Goal: Information Seeking & Learning: Check status

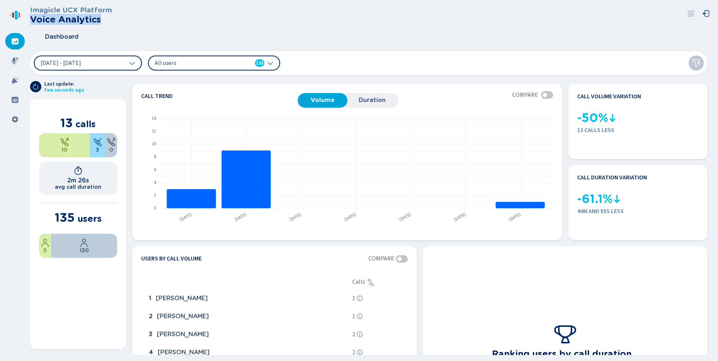
drag, startPoint x: 32, startPoint y: 18, endPoint x: 100, endPoint y: 20, distance: 68.0
click at [100, 20] on h2 "Voice Analytics" at bounding box center [71, 19] width 82 height 11
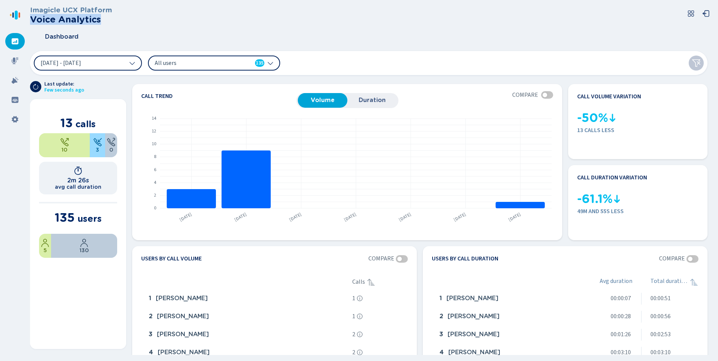
click at [35, 19] on h2 "Voice Analytics" at bounding box center [71, 19] width 82 height 11
drag, startPoint x: 34, startPoint y: 19, endPoint x: 100, endPoint y: 22, distance: 65.8
click at [100, 22] on h2 "Voice Analytics" at bounding box center [71, 19] width 82 height 11
drag, startPoint x: 100, startPoint y: 22, endPoint x: 95, endPoint y: 27, distance: 6.9
click at [95, 27] on div "Dashboard" at bounding box center [372, 36] width 684 height 19
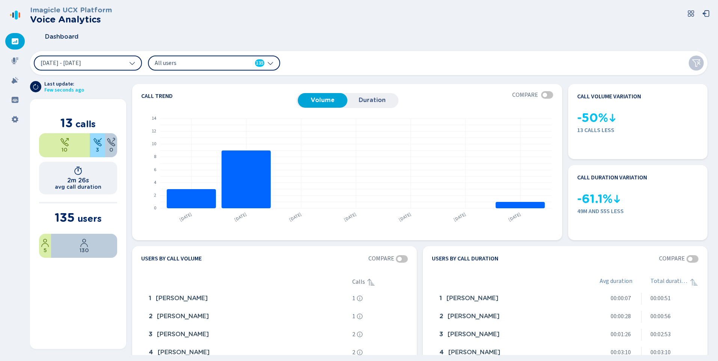
click at [178, 60] on span "All users" at bounding box center [198, 63] width 86 height 8
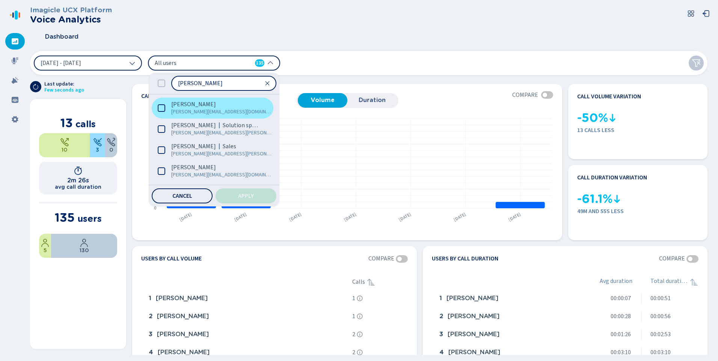
type input "[PERSON_NAME]"
click at [163, 106] on icon at bounding box center [162, 108] width 8 height 8
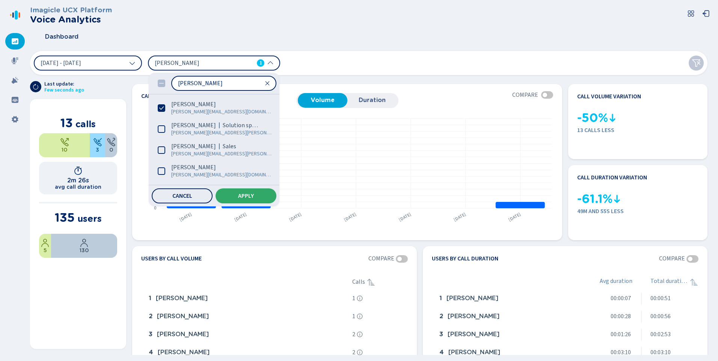
click at [266, 196] on button "Apply" at bounding box center [246, 196] width 61 height 15
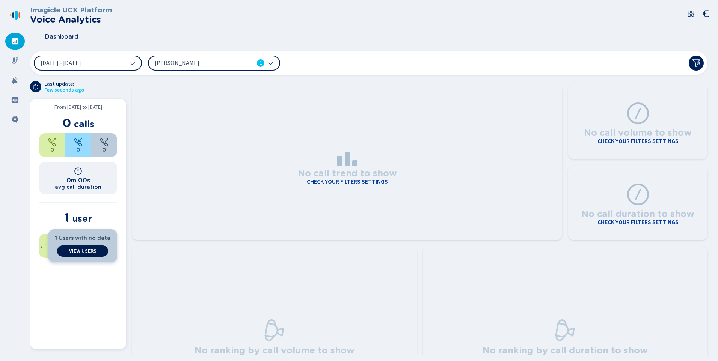
click at [88, 251] on span "View Users" at bounding box center [82, 251] width 27 height 6
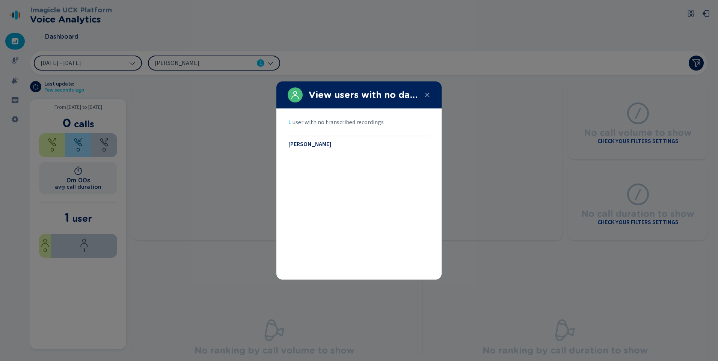
click at [320, 147] on span "[PERSON_NAME]" at bounding box center [310, 144] width 43 height 7
click at [317, 143] on span "[PERSON_NAME]" at bounding box center [310, 144] width 43 height 7
click at [480, 135] on div at bounding box center [359, 180] width 718 height 361
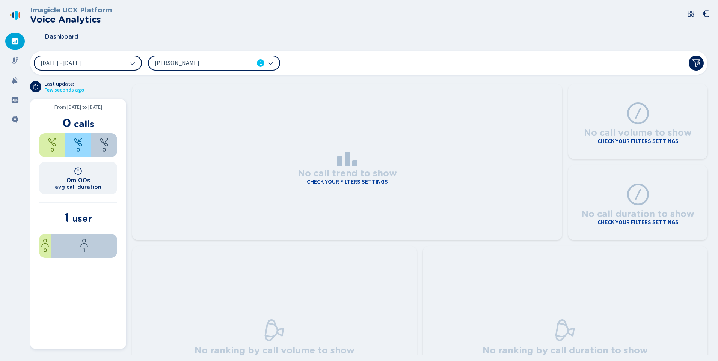
click at [102, 58] on button "[DATE] - [DATE]" at bounding box center [88, 63] width 108 height 15
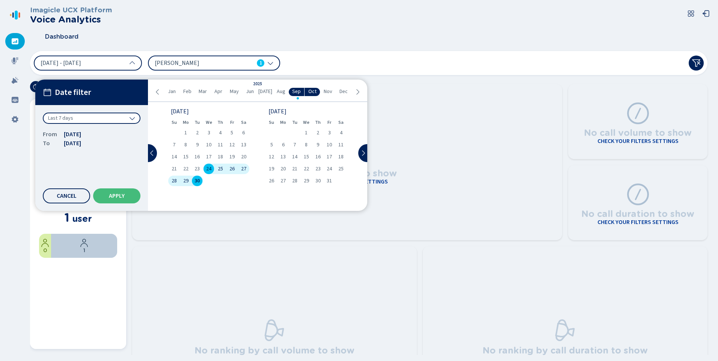
click at [184, 127] on div "Mo" at bounding box center [186, 122] width 12 height 11
click at [185, 132] on span "1" at bounding box center [185, 132] width 3 height 5
click at [197, 179] on span "30" at bounding box center [197, 180] width 5 height 5
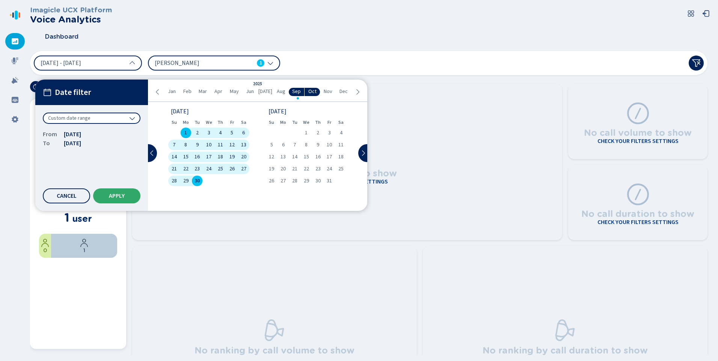
click at [119, 193] on button "Apply" at bounding box center [116, 196] width 47 height 15
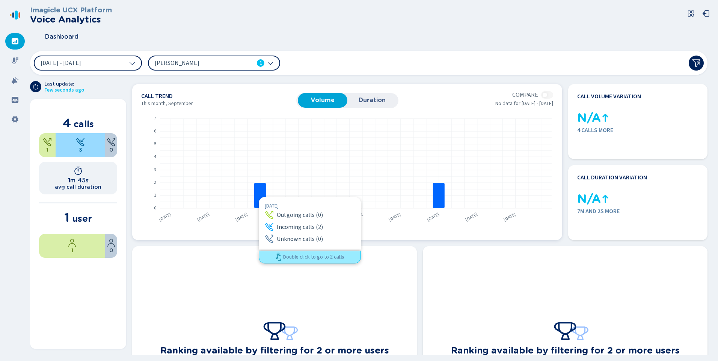
click at [259, 197] on rect at bounding box center [260, 196] width 12 height 26
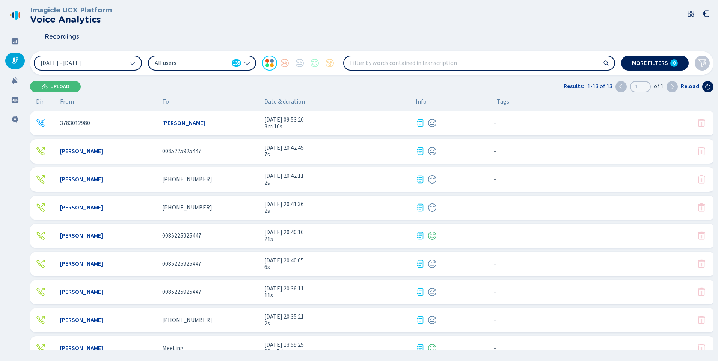
click at [198, 62] on span "All users" at bounding box center [192, 63] width 74 height 8
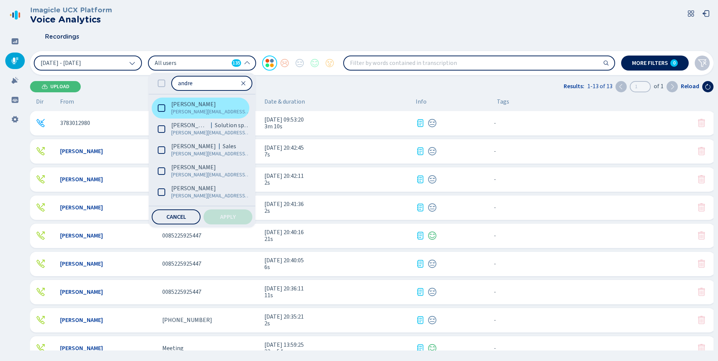
type input "andre"
click at [163, 106] on icon at bounding box center [162, 108] width 8 height 8
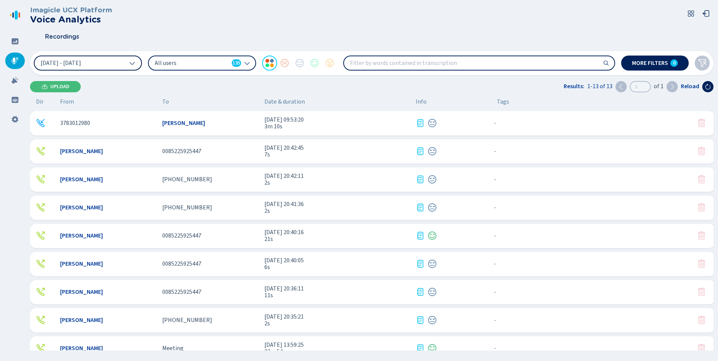
click at [108, 64] on button "[DATE] - [DATE]" at bounding box center [88, 63] width 108 height 15
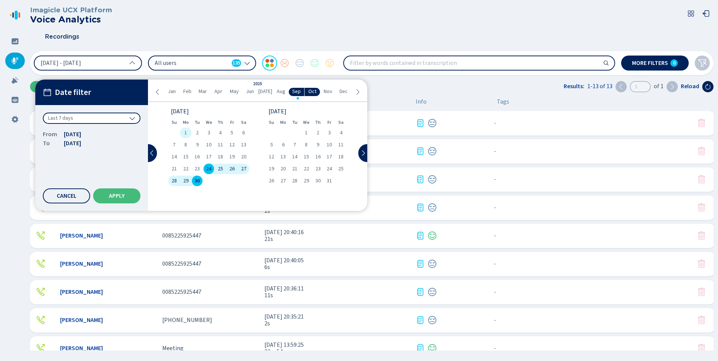
click at [184, 132] on div "1" at bounding box center [186, 133] width 12 height 11
click at [199, 180] on span "30" at bounding box center [197, 180] width 5 height 5
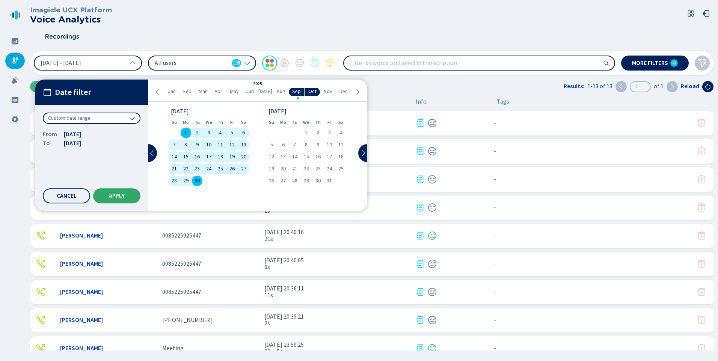
click at [113, 197] on span "Apply" at bounding box center [117, 196] width 16 height 6
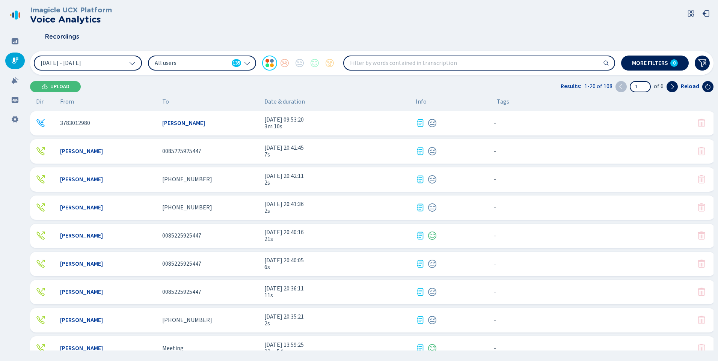
click at [180, 63] on span "All users" at bounding box center [192, 63] width 74 height 8
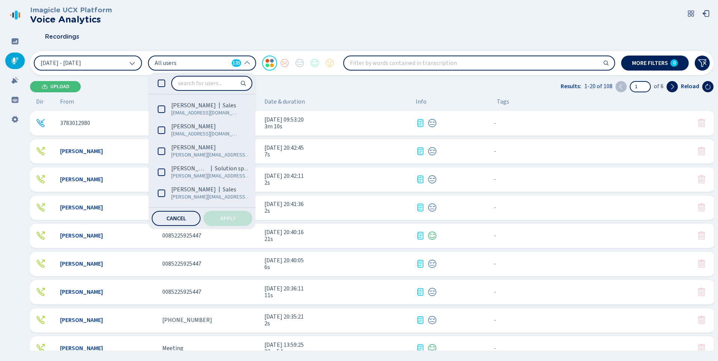
scroll to position [338, 0]
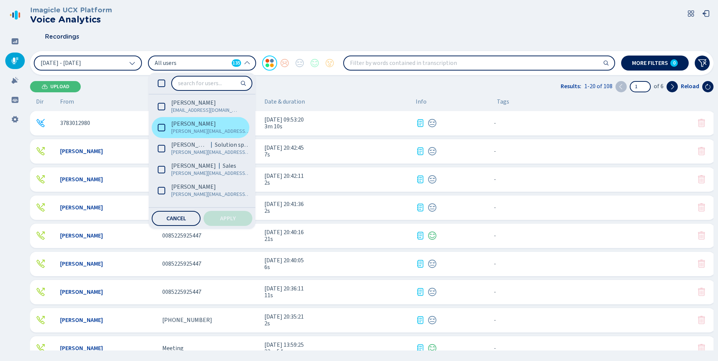
click at [159, 128] on icon at bounding box center [162, 128] width 8 height 8
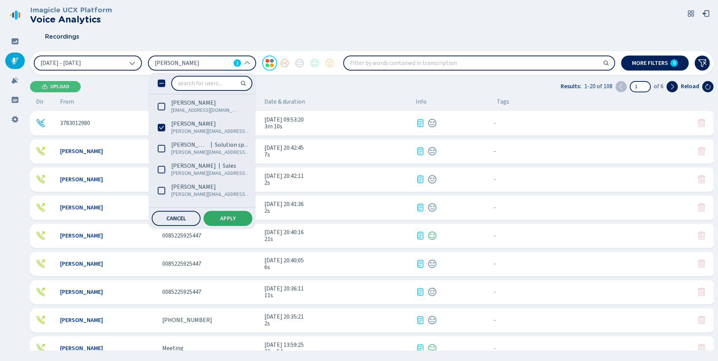
click at [224, 216] on span "Apply" at bounding box center [228, 219] width 16 height 6
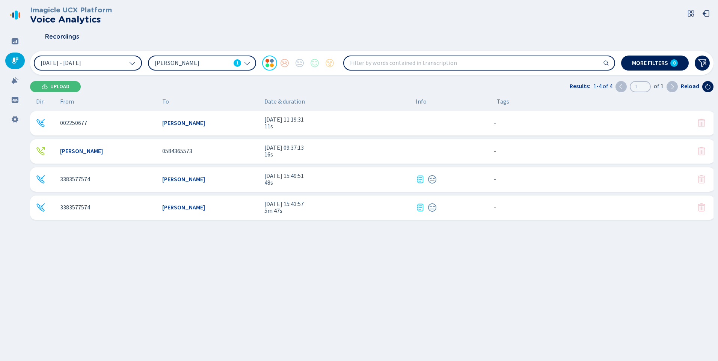
click at [156, 126] on div "002250677 [PERSON_NAME] [DATE] 11:19:31 11s - {{hiddenTagsCount}} more" at bounding box center [372, 123] width 685 height 24
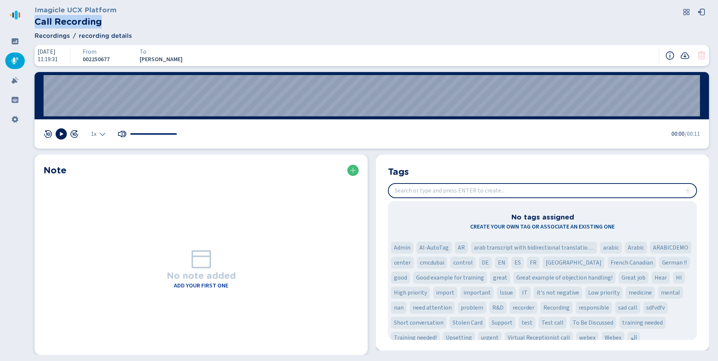
drag, startPoint x: 112, startPoint y: 19, endPoint x: 36, endPoint y: 25, distance: 76.1
click at [36, 25] on h2 "Call Recording" at bounding box center [76, 22] width 82 height 14
click at [418, 194] on input "insert" at bounding box center [543, 191] width 308 height 14
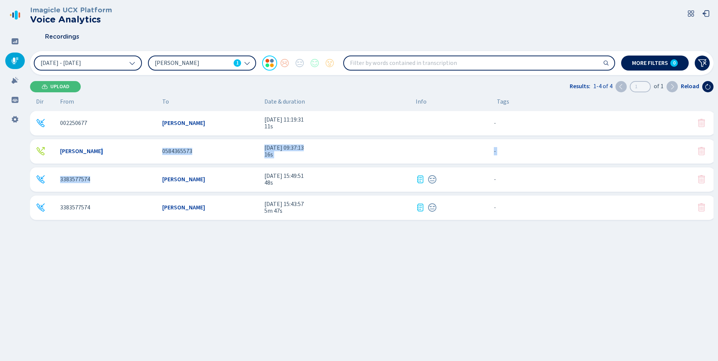
drag, startPoint x: 95, startPoint y: 149, endPoint x: 102, endPoint y: 169, distance: 21.7
click at [102, 169] on div "002250677 [PERSON_NAME] [DATE] 11:19:31 11s - {{hiddenTagsCount}} more [PERSON_…" at bounding box center [374, 201] width 688 height 180
drag, startPoint x: 102, startPoint y: 169, endPoint x: 133, endPoint y: 186, distance: 34.5
click at [133, 186] on div "3383577574 [PERSON_NAME] [DATE] 15:49:51 48s - {{hiddenTagsCount}} more" at bounding box center [372, 180] width 685 height 24
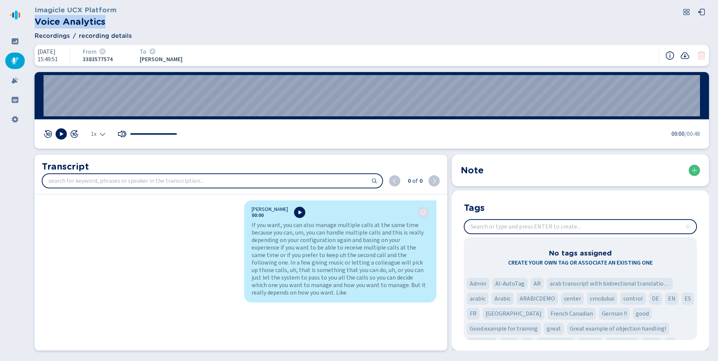
drag, startPoint x: 38, startPoint y: 23, endPoint x: 174, endPoint y: 20, distance: 136.0
click at [174, 20] on div "Imagicle UCX Platform Voice Analytics" at bounding box center [372, 17] width 675 height 24
click at [128, 18] on div "Imagicle UCX Platform Voice Analytics" at bounding box center [372, 17] width 675 height 24
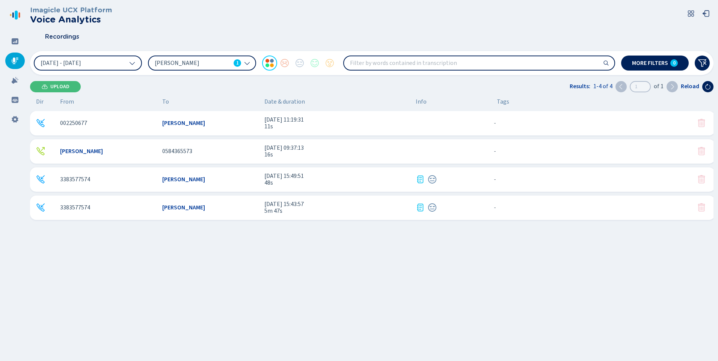
drag, startPoint x: 56, startPoint y: 124, endPoint x: 346, endPoint y: 125, distance: 290.1
click at [346, 125] on div "002250677 [PERSON_NAME] [DATE] 11:19:31 11s - {{hiddenTagsCount}} more" at bounding box center [372, 123] width 685 height 24
click at [152, 128] on div "002250677 [PERSON_NAME] [DATE] 11:19:31 11s - {{hiddenTagsCount}} more" at bounding box center [372, 123] width 685 height 24
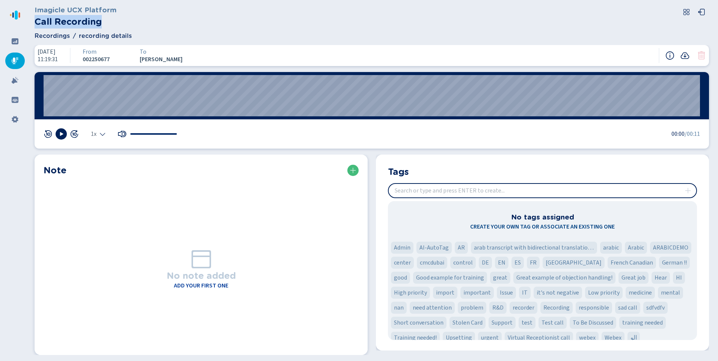
drag, startPoint x: 36, startPoint y: 24, endPoint x: 107, endPoint y: 21, distance: 71.1
click at [107, 21] on h2 "Call Recording" at bounding box center [76, 22] width 82 height 14
